Goal: Find specific page/section

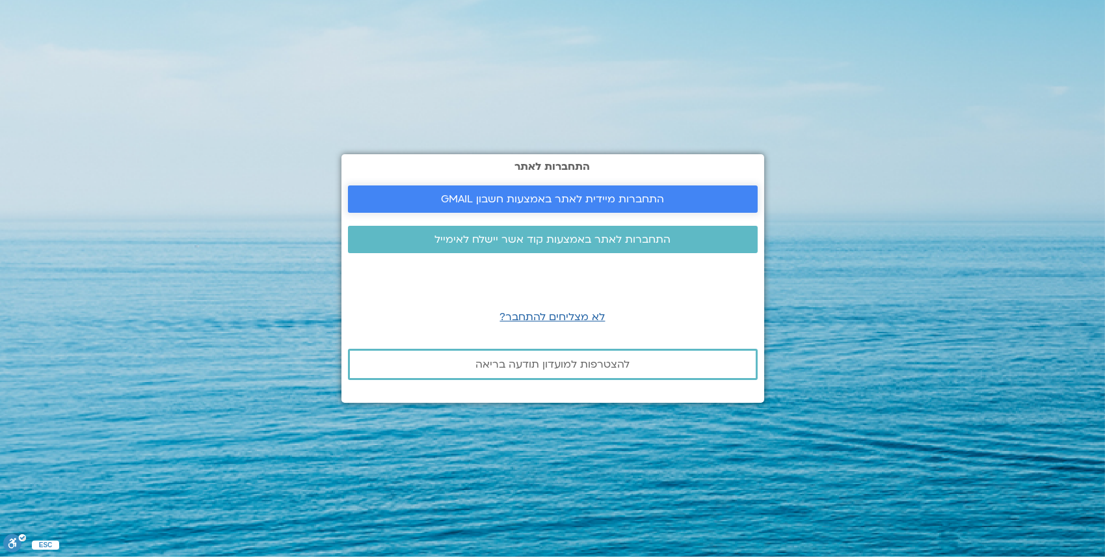
click at [539, 203] on span "התחברות מיידית לאתר באמצעות חשבון GMAIL" at bounding box center [552, 199] width 223 height 12
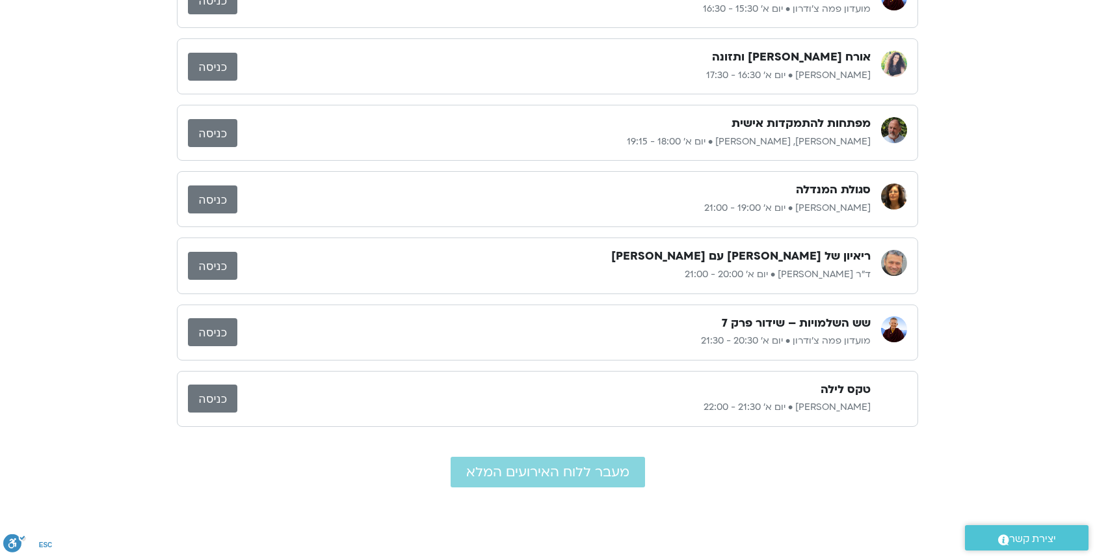
scroll to position [585, 0]
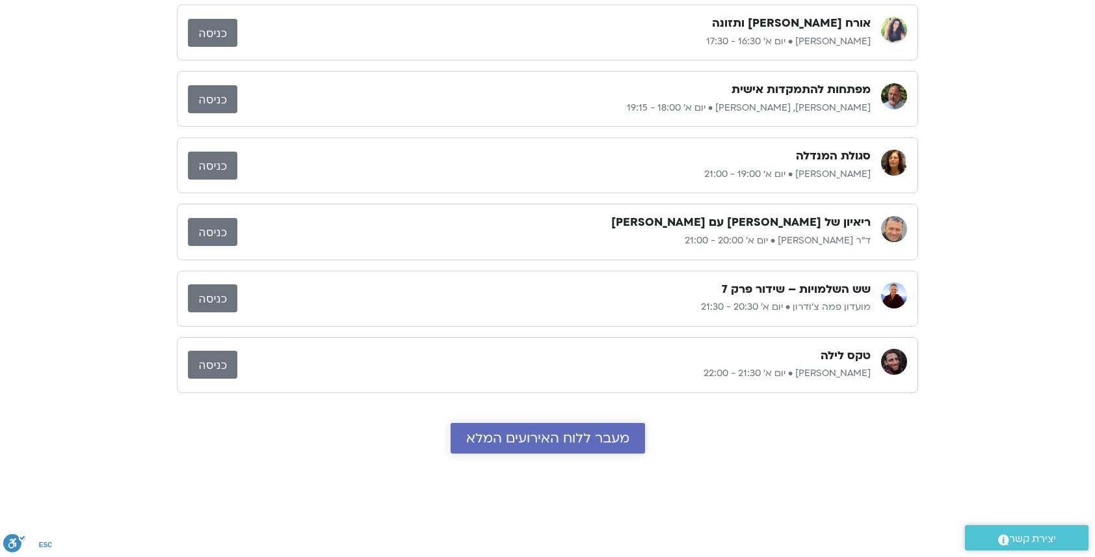
click at [551, 445] on link "מעבר ללוח האירועים המלא" at bounding box center [548, 438] width 194 height 31
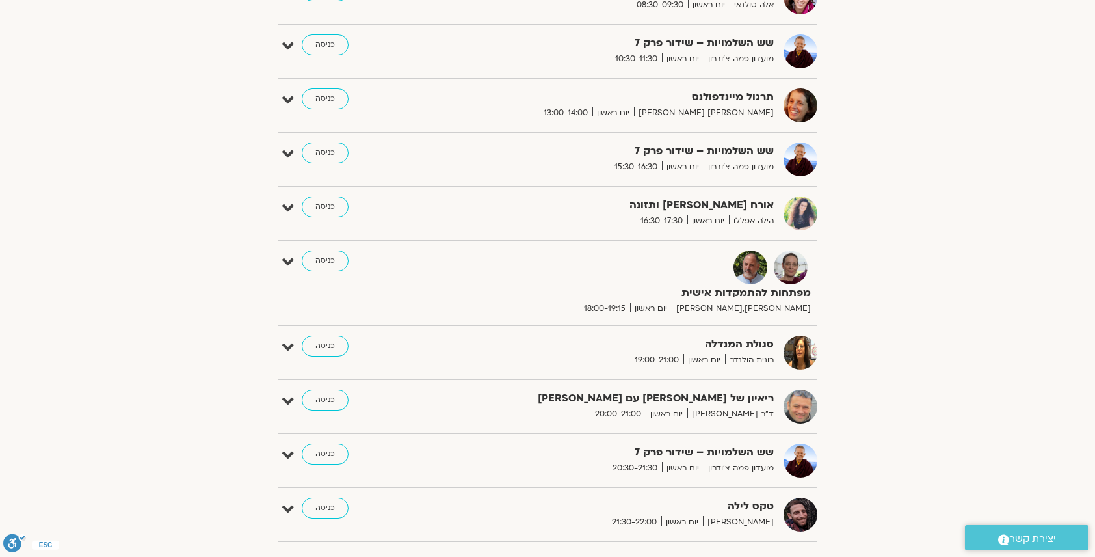
scroll to position [390, 0]
